Goal: Information Seeking & Learning: Learn about a topic

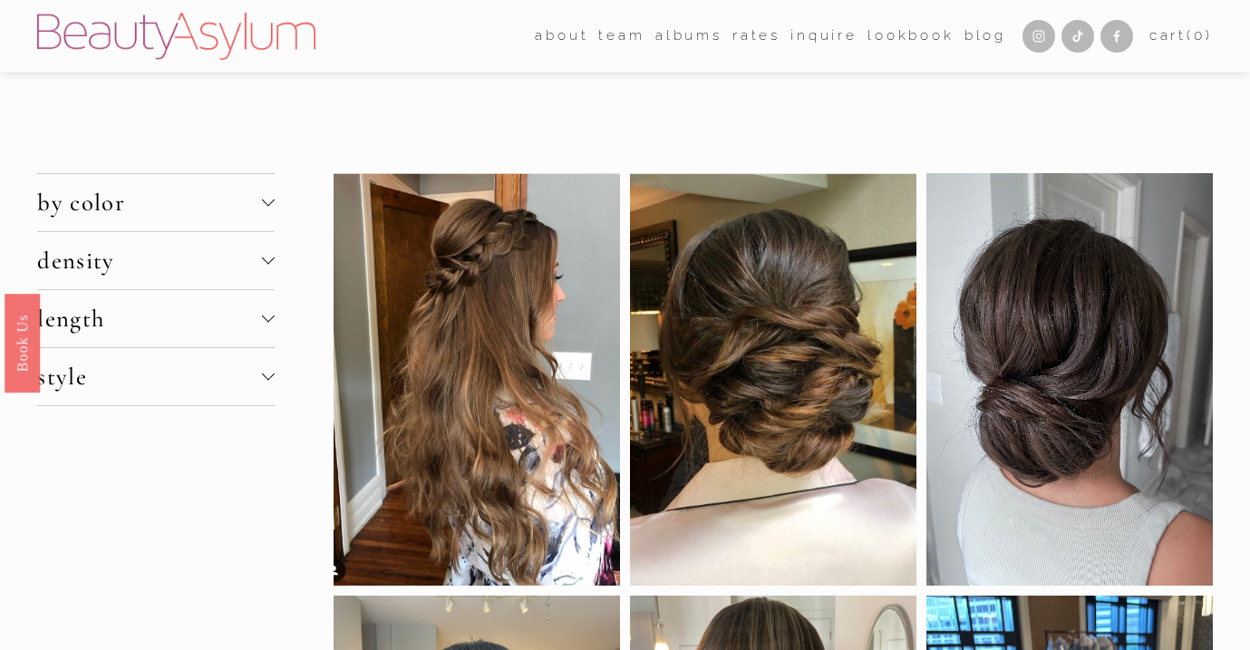
click at [172, 380] on span "style" at bounding box center [149, 377] width 224 height 30
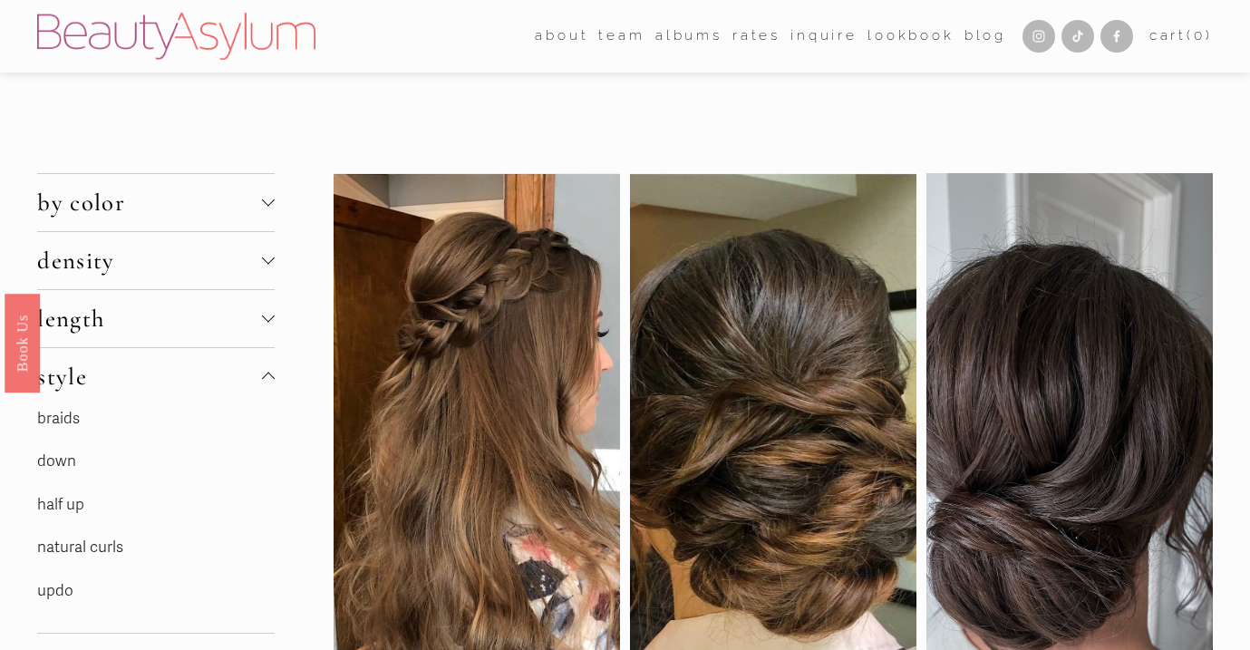
click at [183, 257] on span "density" at bounding box center [149, 261] width 224 height 30
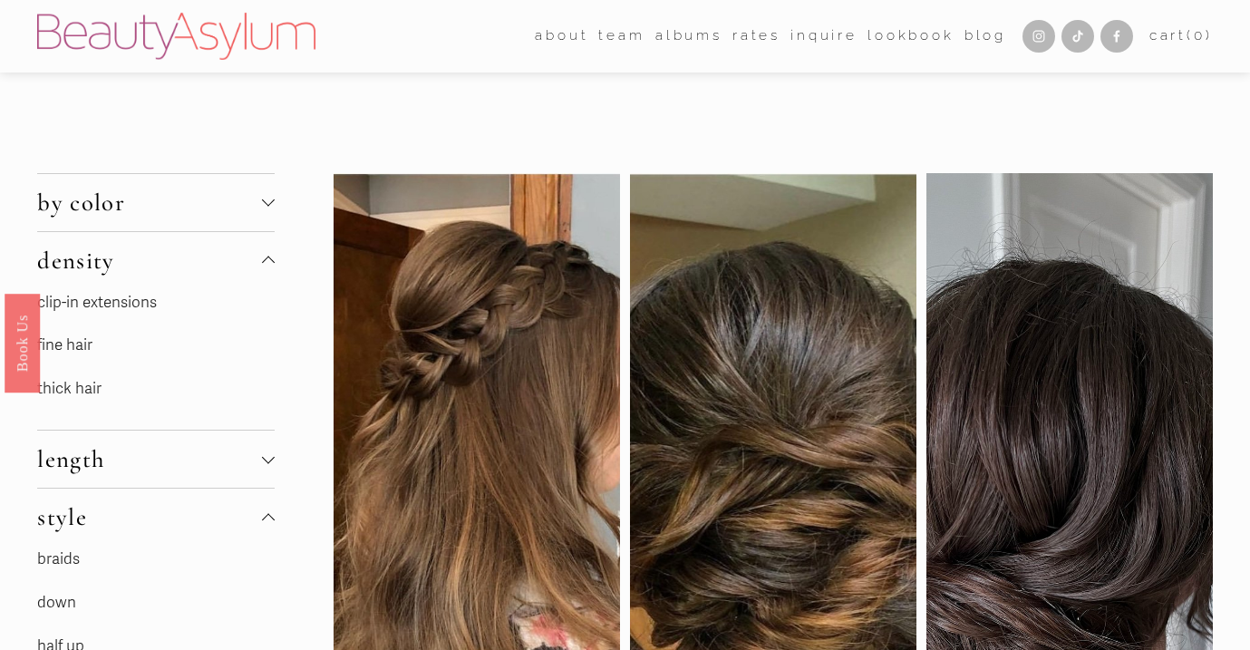
click at [72, 341] on link "fine hair" at bounding box center [64, 344] width 55 height 19
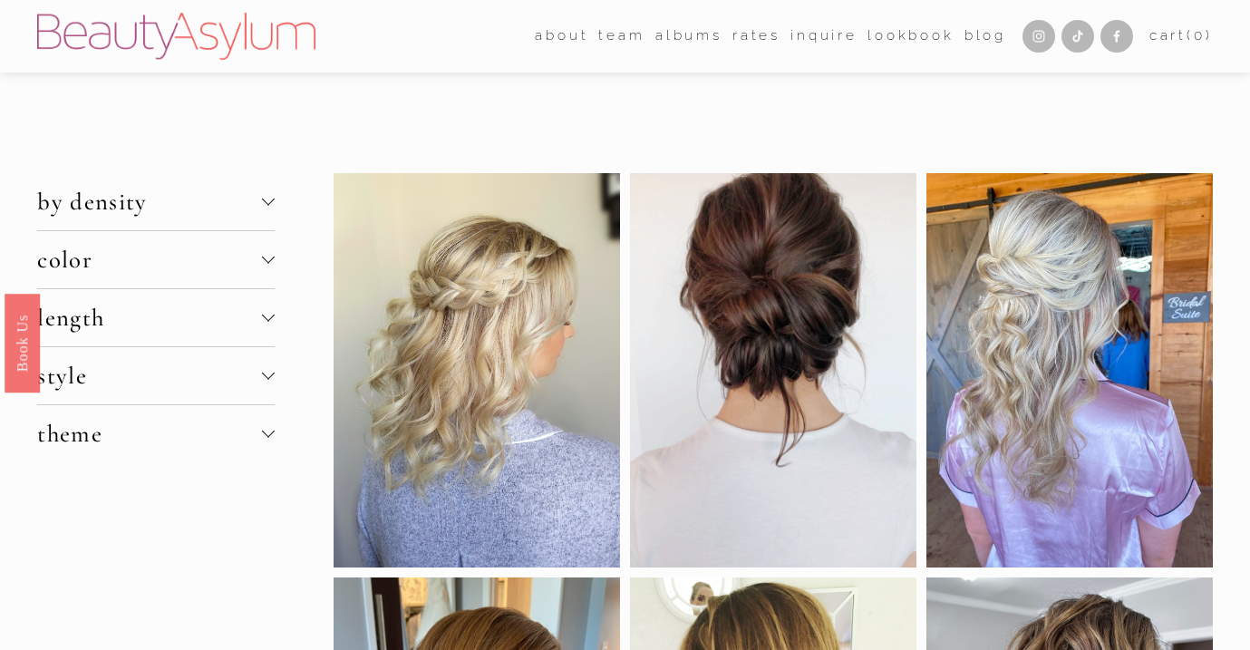
click at [200, 258] on span "color" at bounding box center [149, 260] width 224 height 30
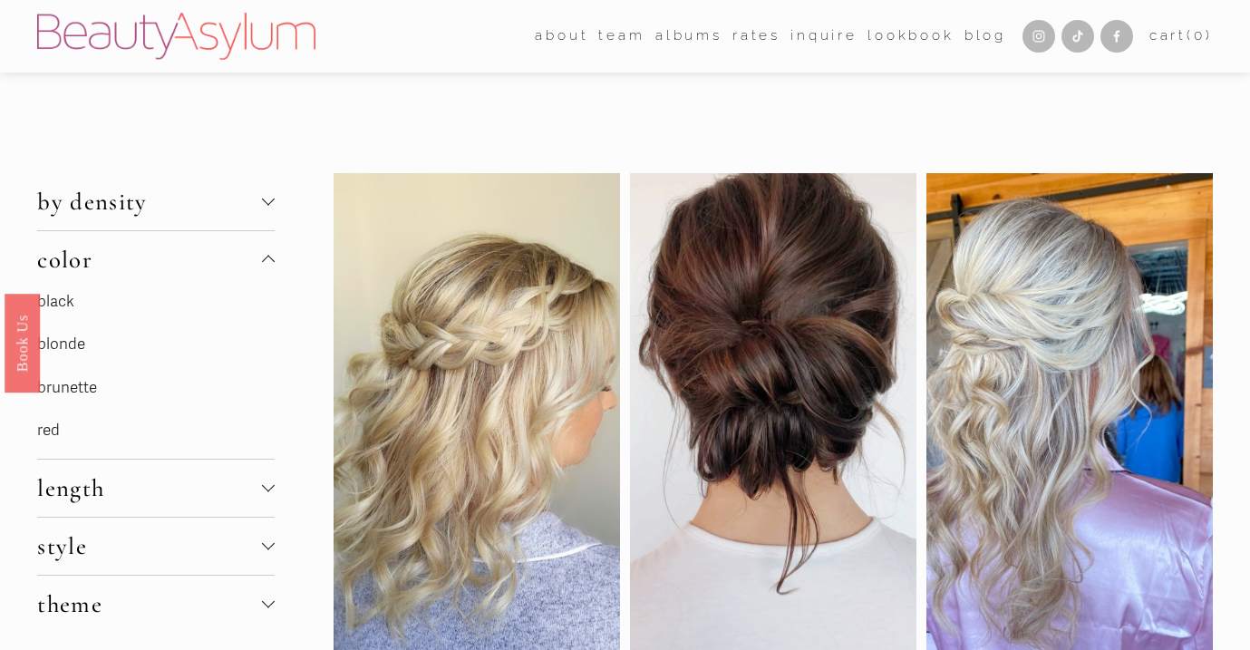
click at [73, 388] on link "brunette" at bounding box center [67, 387] width 60 height 19
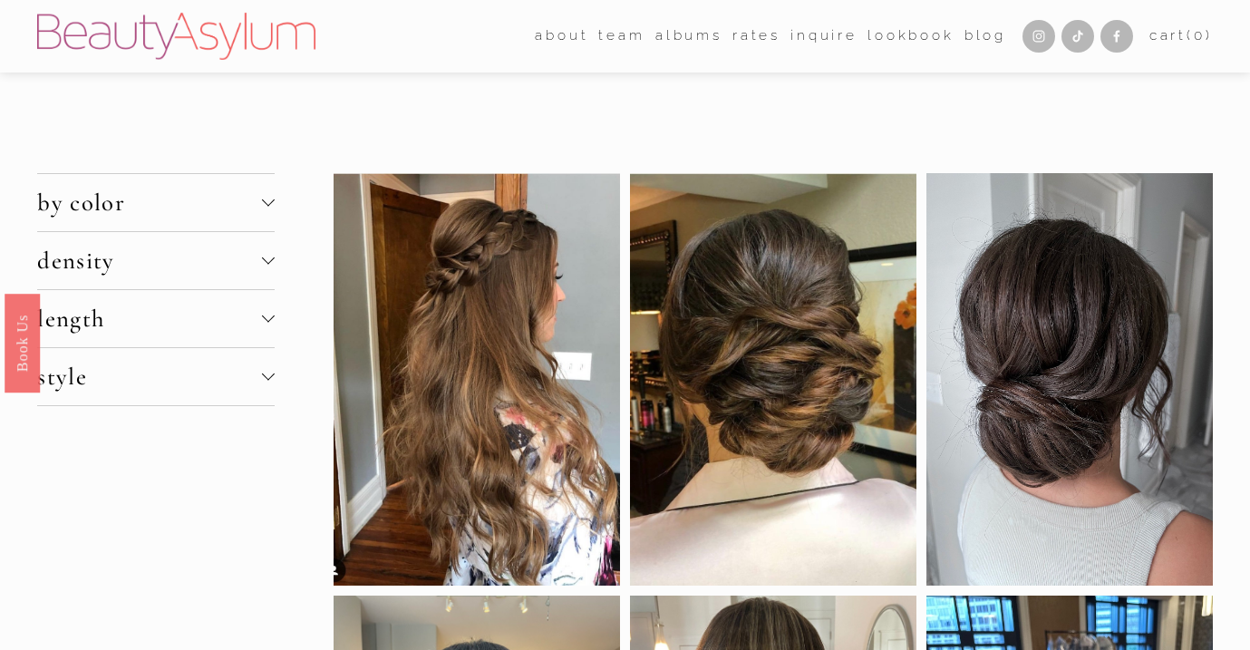
click at [103, 309] on span "length" at bounding box center [149, 319] width 224 height 30
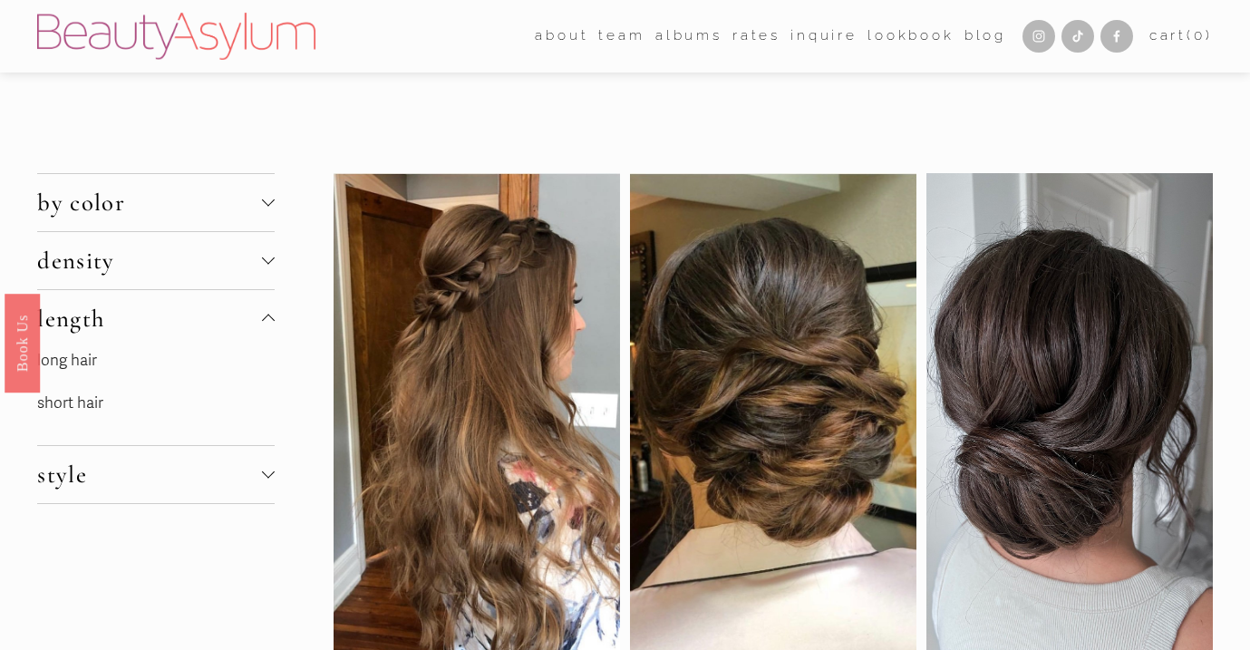
click at [124, 256] on span "density" at bounding box center [149, 261] width 224 height 30
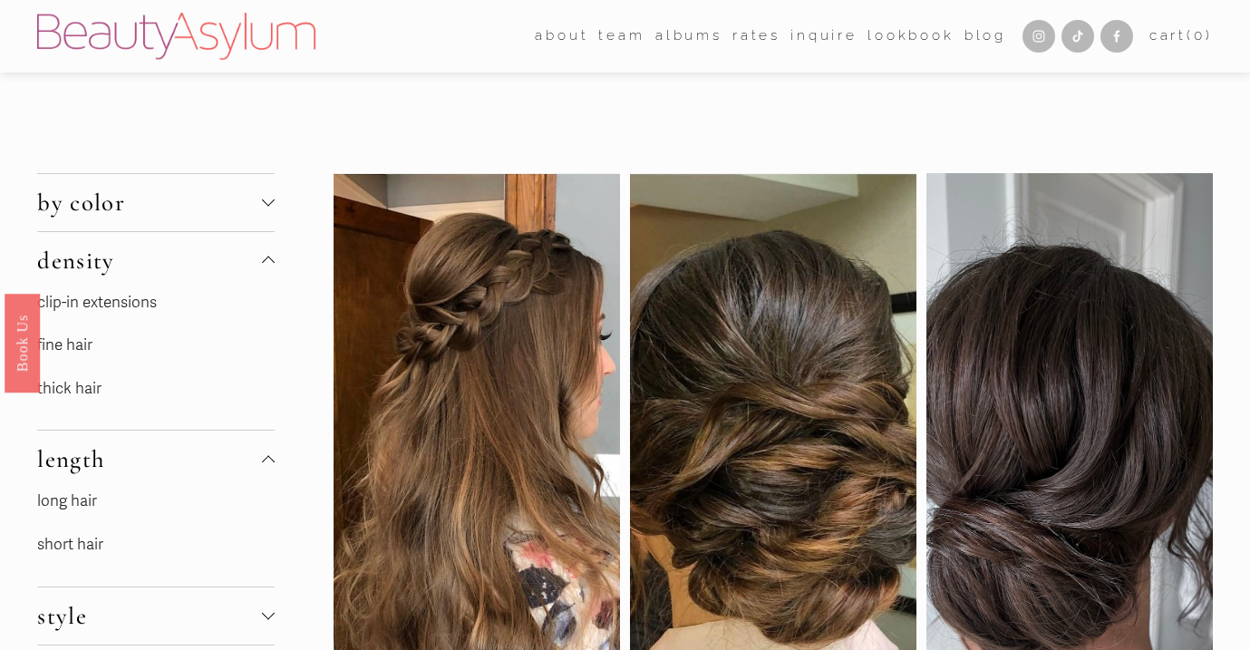
click at [74, 346] on link "fine hair" at bounding box center [64, 344] width 55 height 19
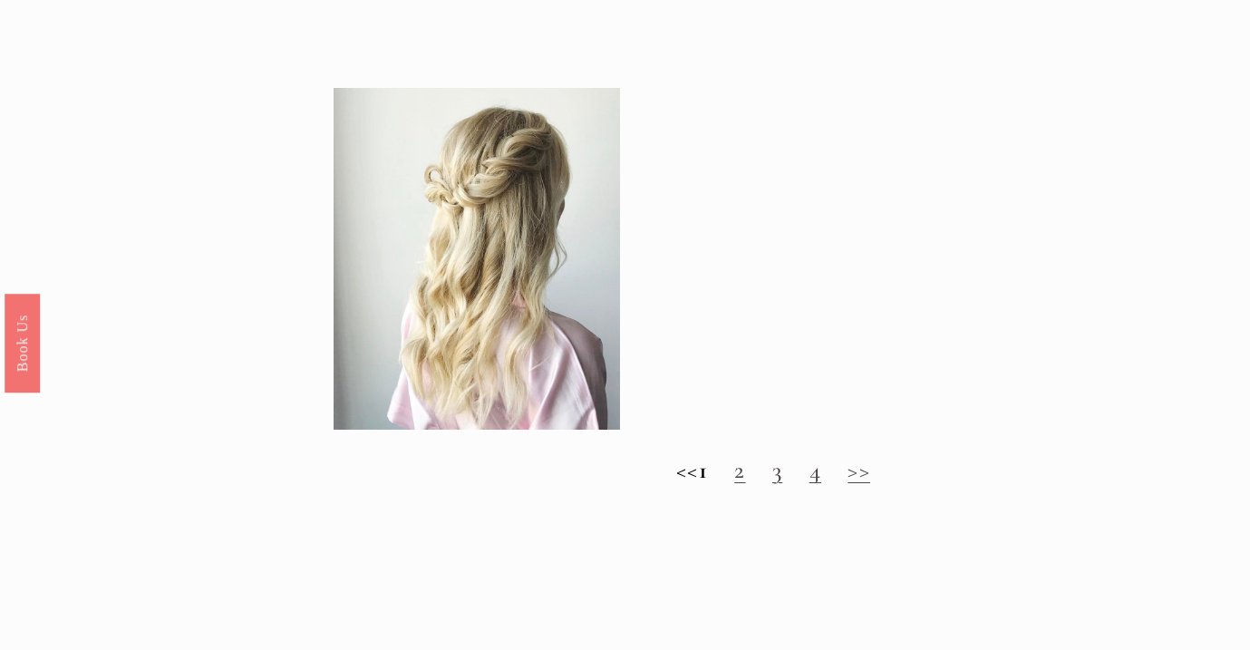
scroll to position [1620, 0]
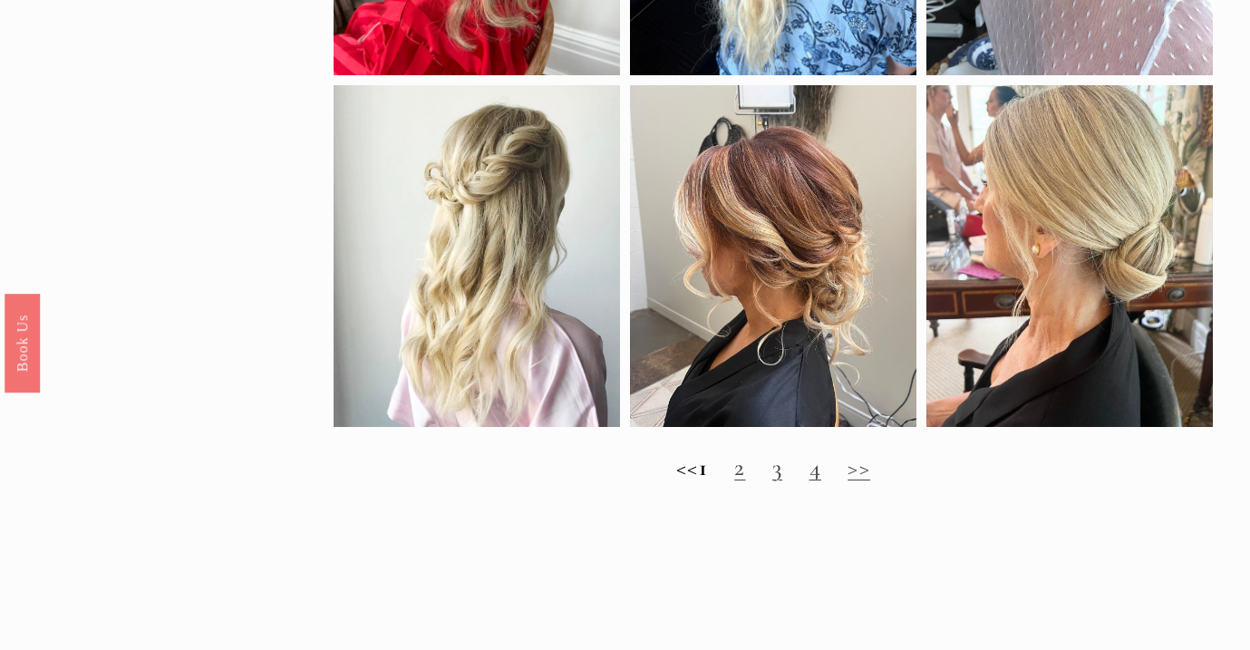
click at [782, 470] on link "3" at bounding box center [777, 467] width 10 height 30
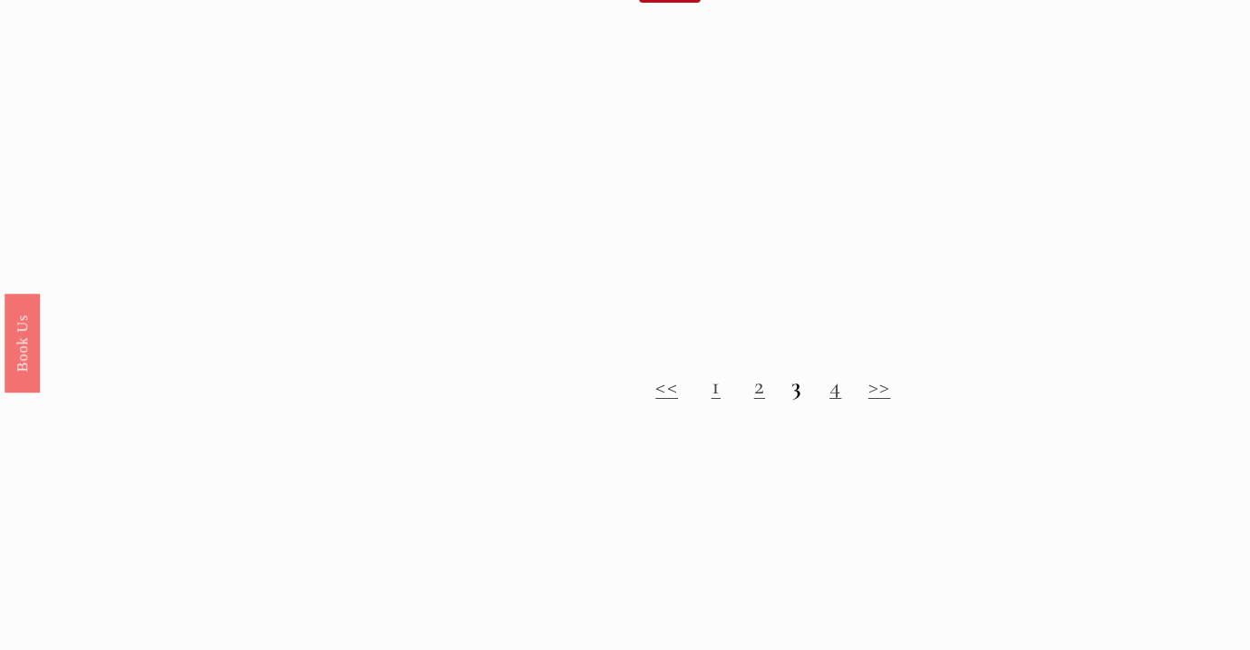
scroll to position [1654, 0]
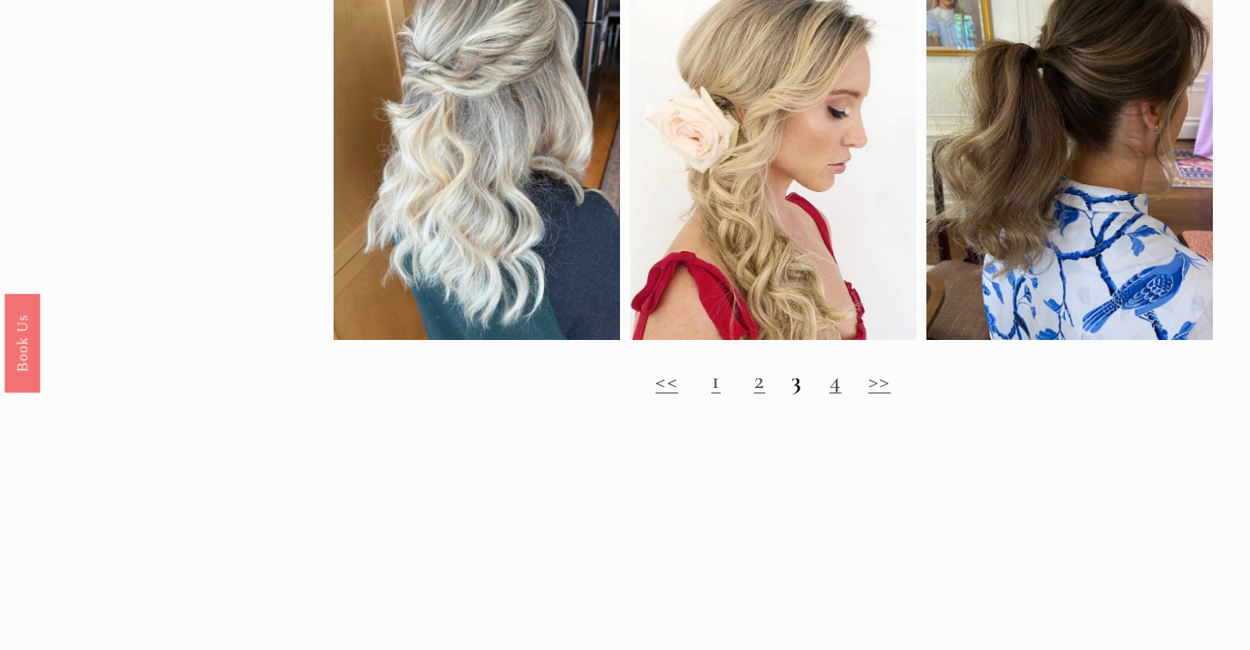
click at [837, 387] on link "4" at bounding box center [835, 380] width 12 height 30
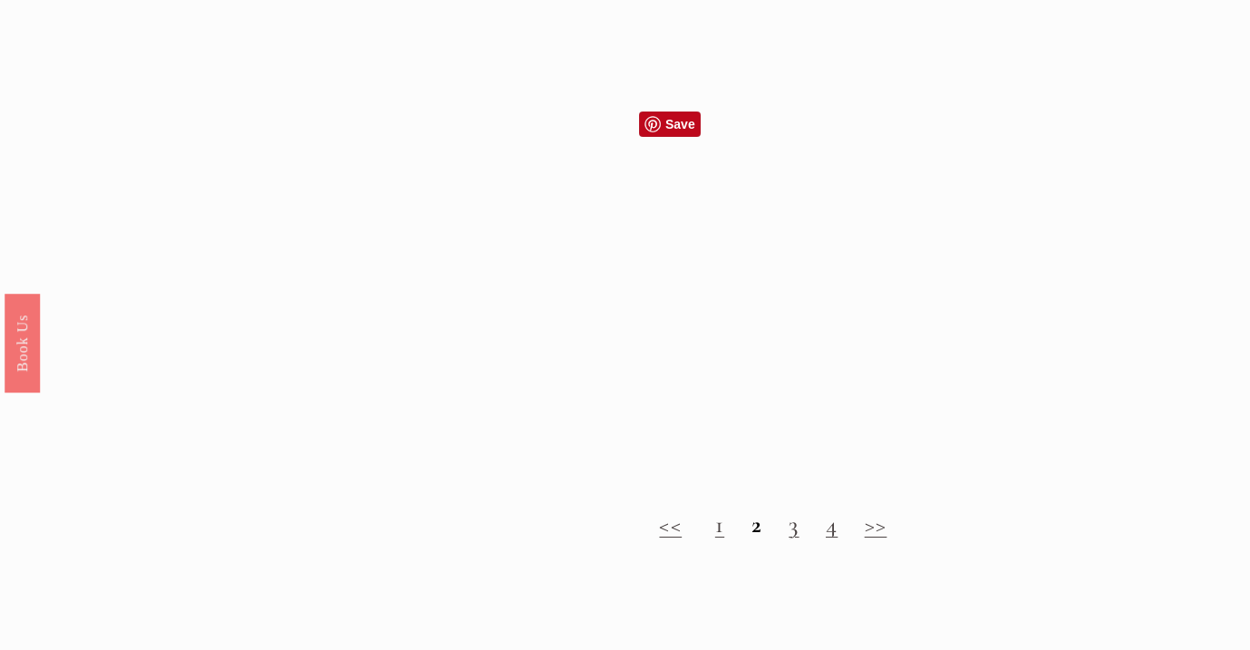
scroll to position [1547, 0]
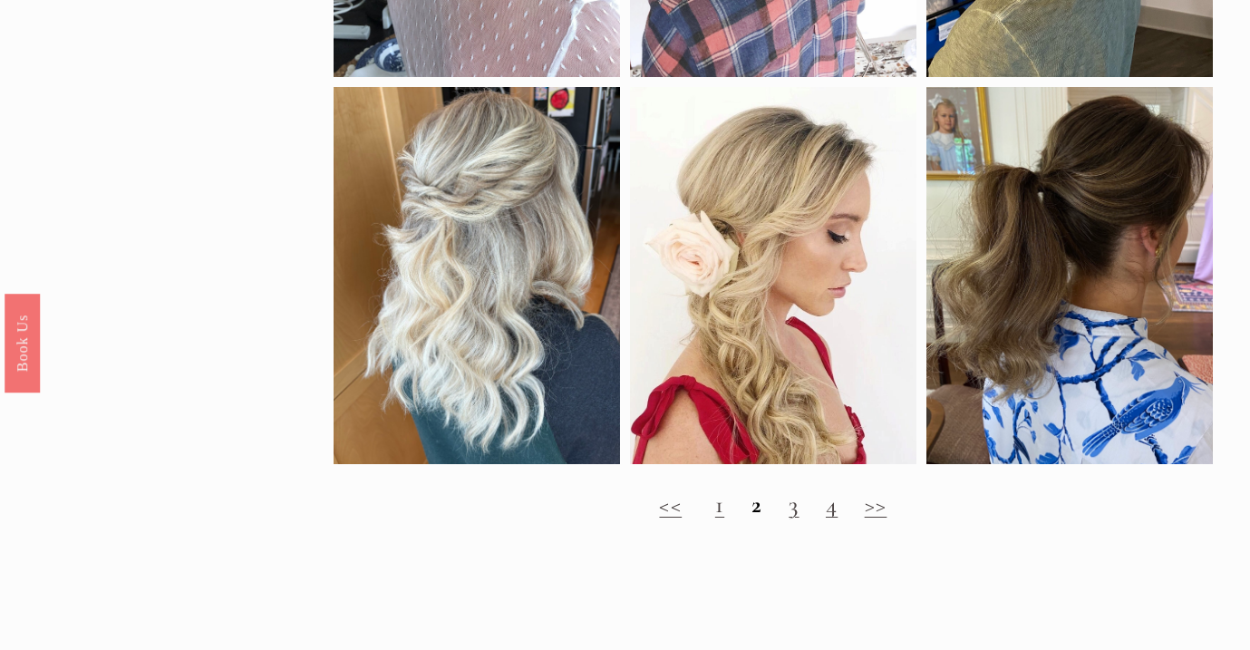
click at [873, 508] on link ">>" at bounding box center [876, 504] width 23 height 30
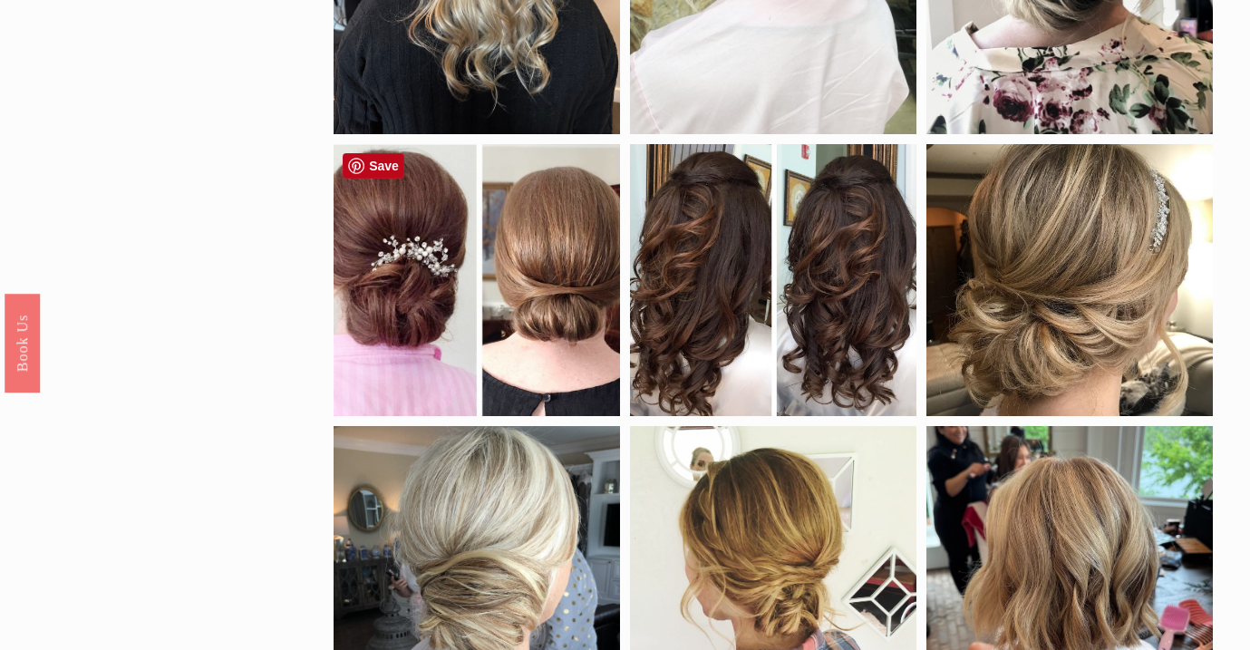
scroll to position [780, 0]
